Goal: Task Accomplishment & Management: Complete application form

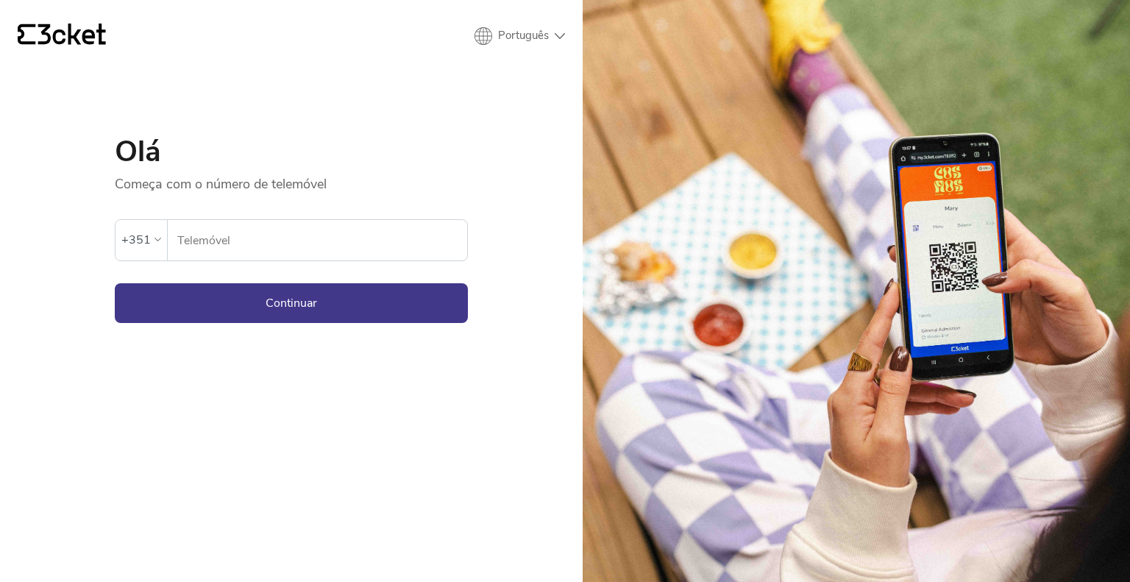
click at [300, 241] on input "Telemóvel" at bounding box center [322, 240] width 291 height 40
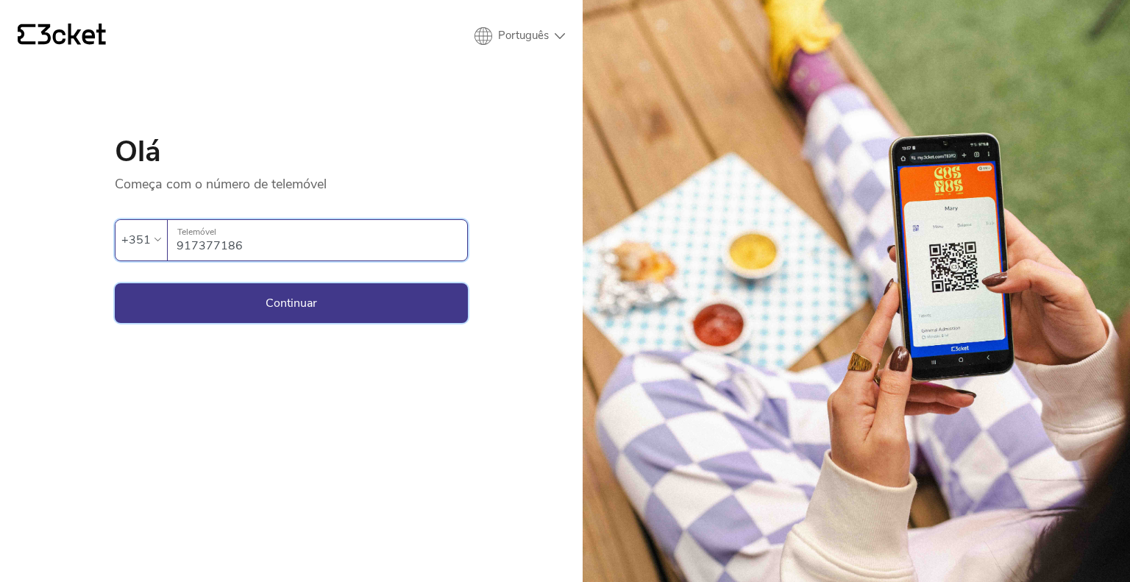
type input "917377186"
click at [295, 302] on button "Continuar" at bounding box center [291, 303] width 353 height 40
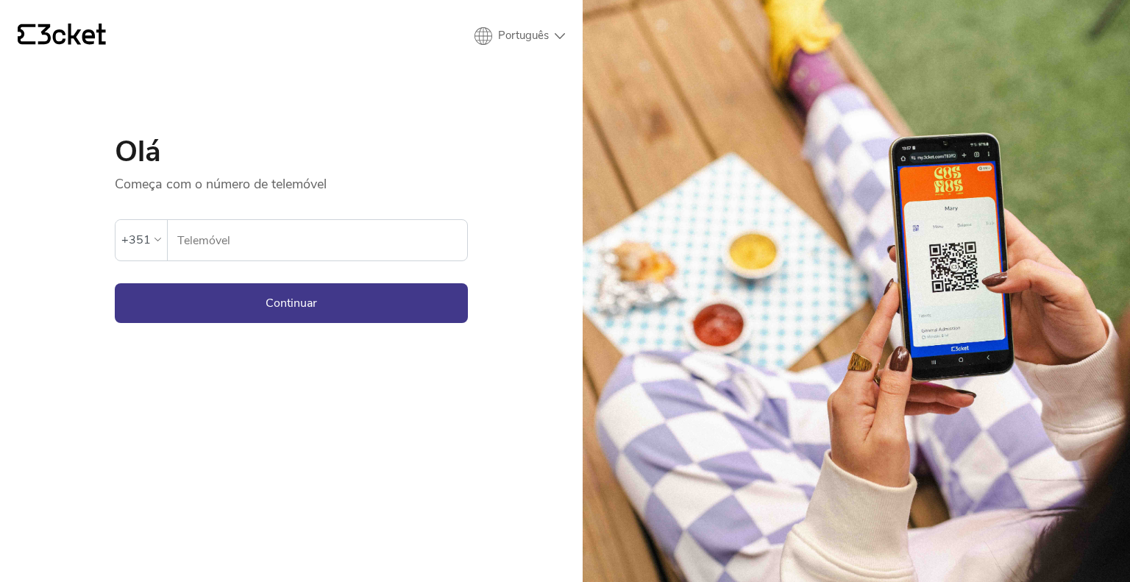
click at [219, 244] on input "Telemóvel" at bounding box center [322, 240] width 291 height 40
type input "962192105"
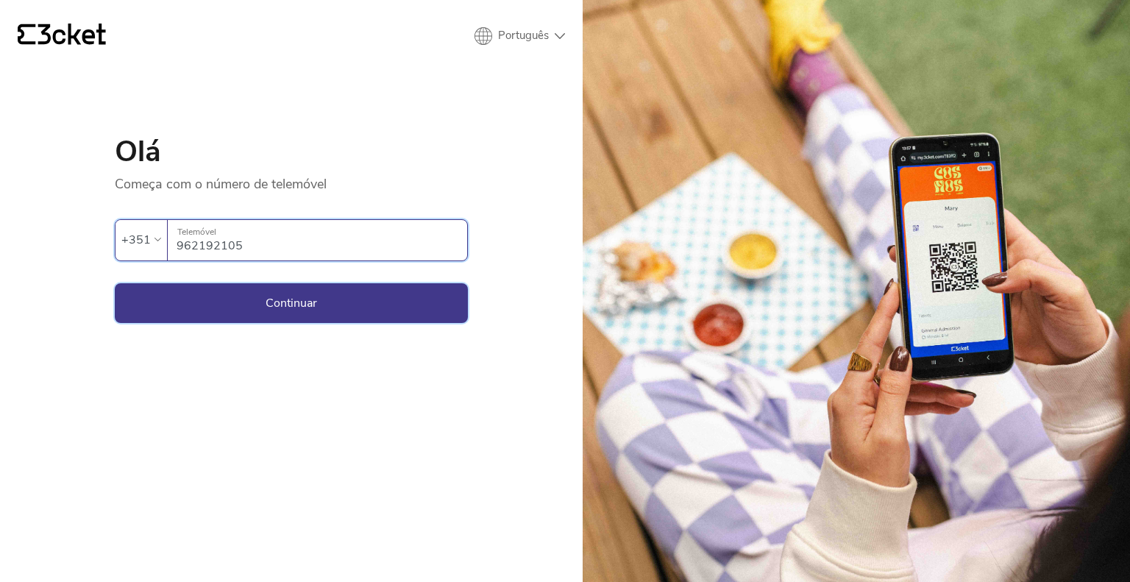
click at [247, 320] on button "Continuar" at bounding box center [291, 303] width 353 height 40
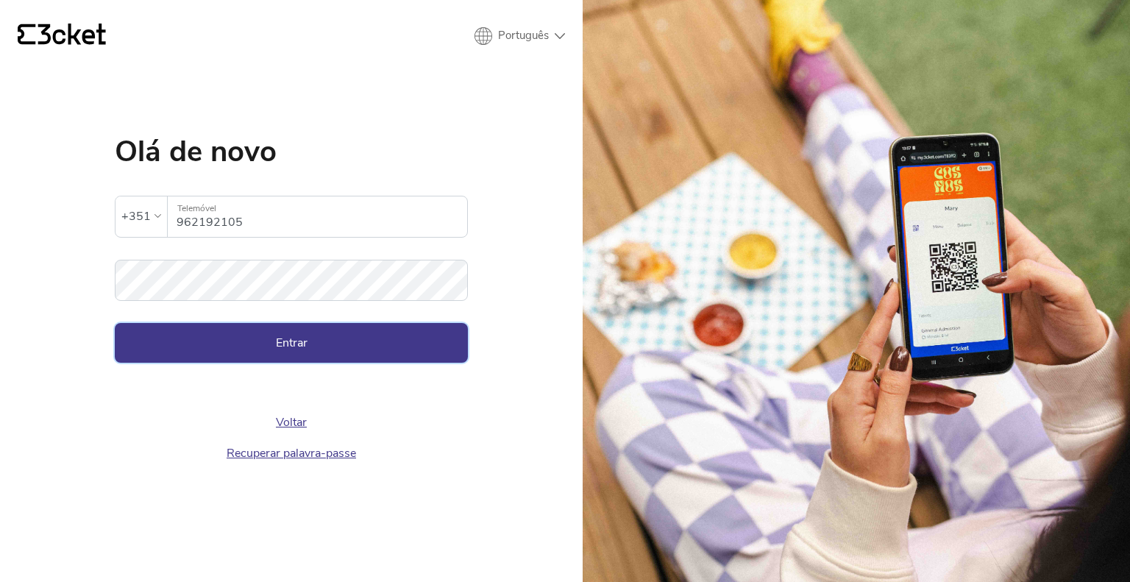
click at [288, 342] on button "Entrar" at bounding box center [291, 343] width 353 height 40
